Goal: Check status: Check status

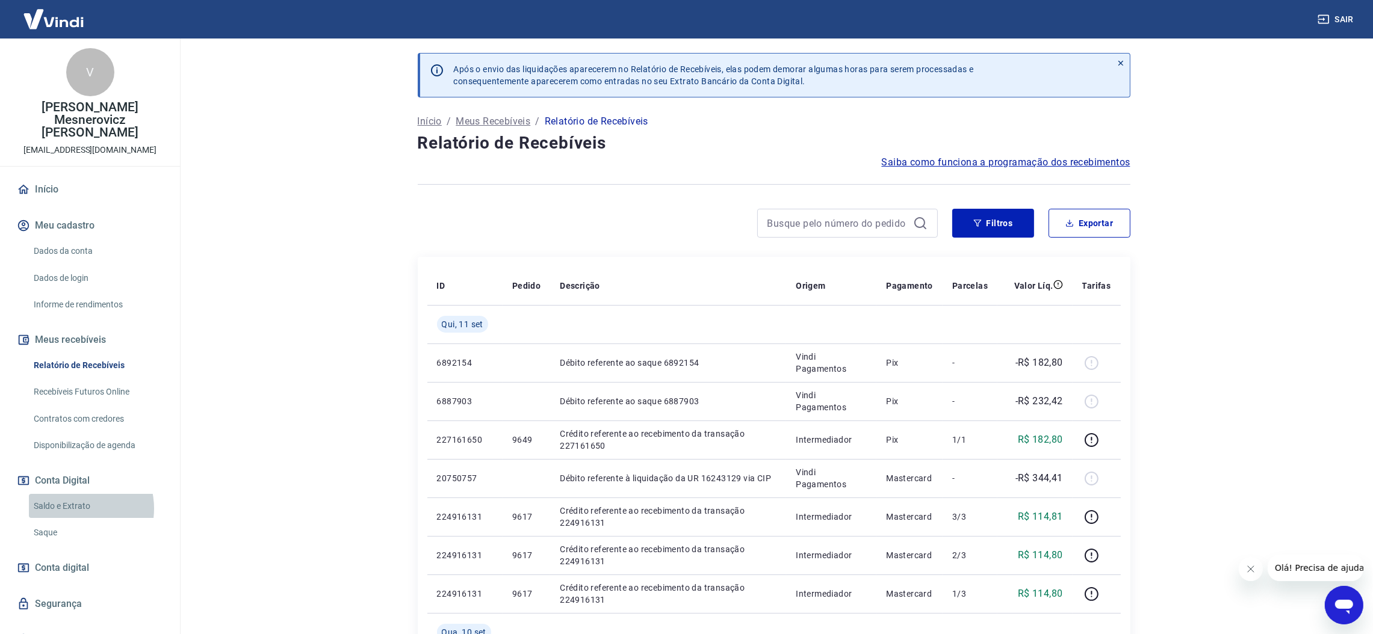
click at [73, 496] on link "Saldo e Extrato" at bounding box center [97, 506] width 137 height 25
